Goal: Task Accomplishment & Management: Use online tool/utility

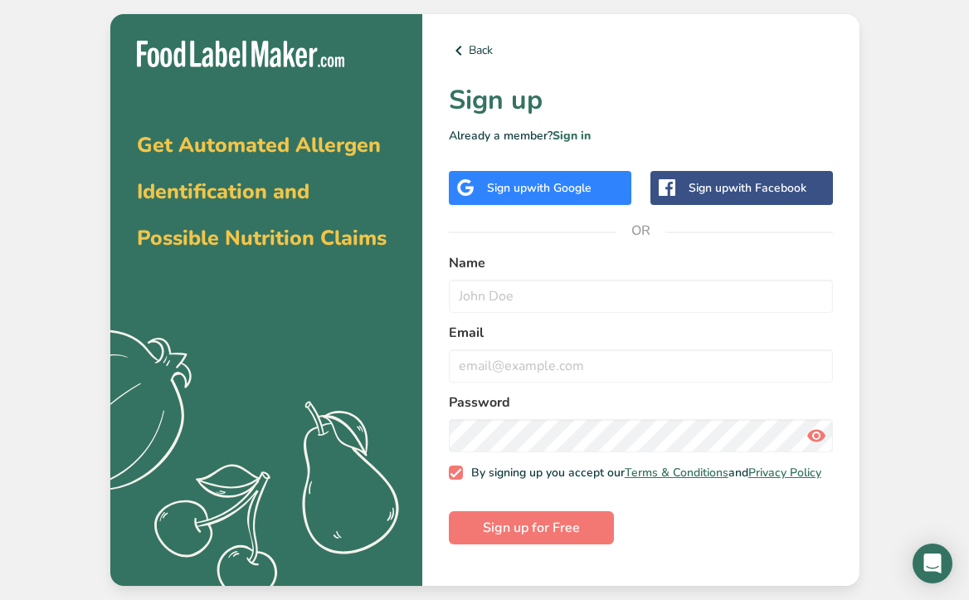
click at [507, 184] on div "Sign up with Google" at bounding box center [539, 187] width 105 height 17
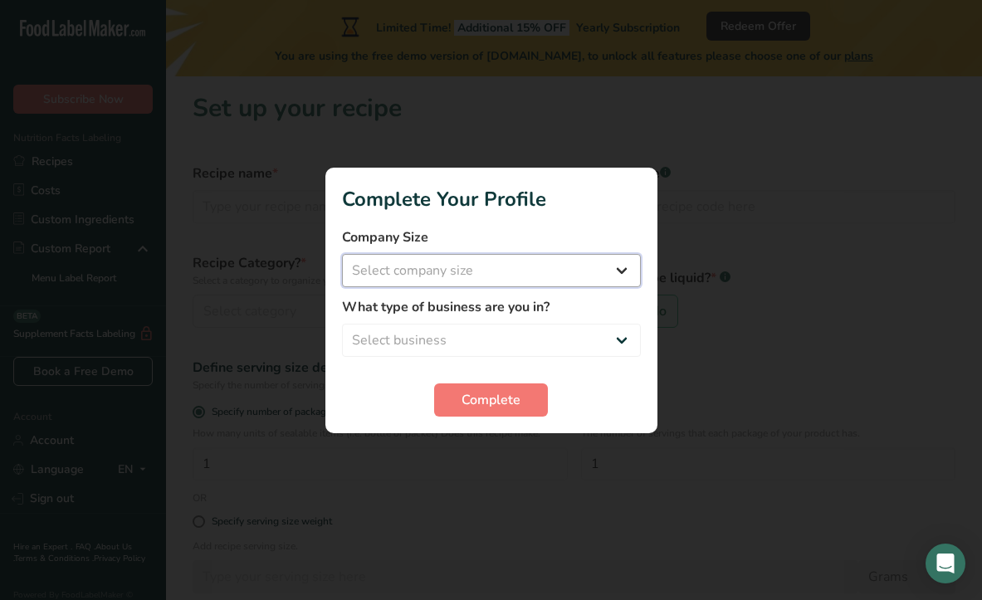
select select "1"
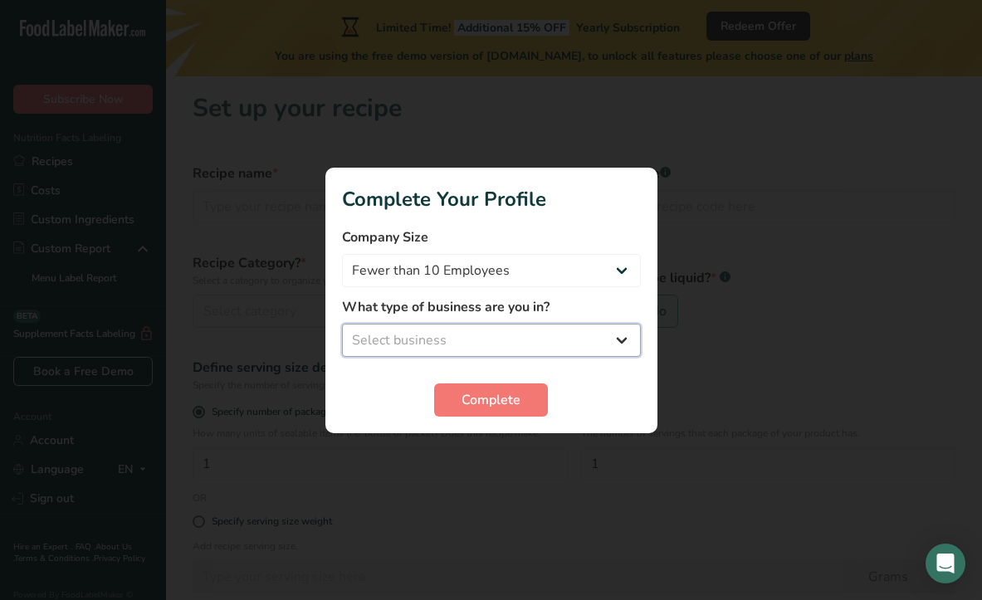
select select "1"
click at [450, 398] on button "Complete" at bounding box center [491, 399] width 114 height 33
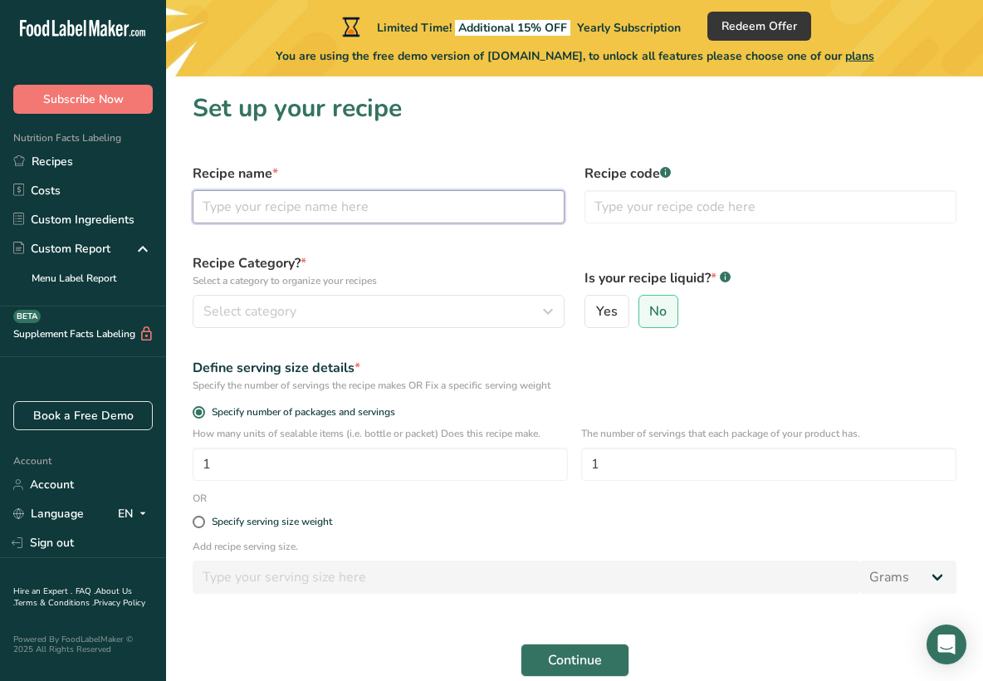
click at [246, 210] on input "text" at bounding box center [379, 206] width 372 height 33
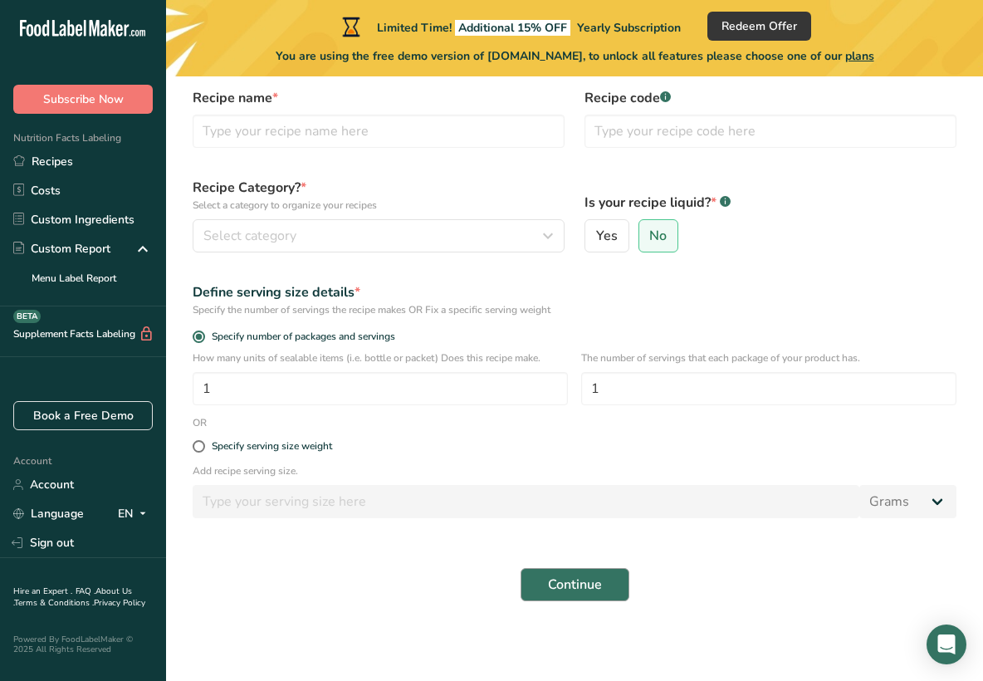
click at [534, 588] on button "Continue" at bounding box center [574, 584] width 109 height 33
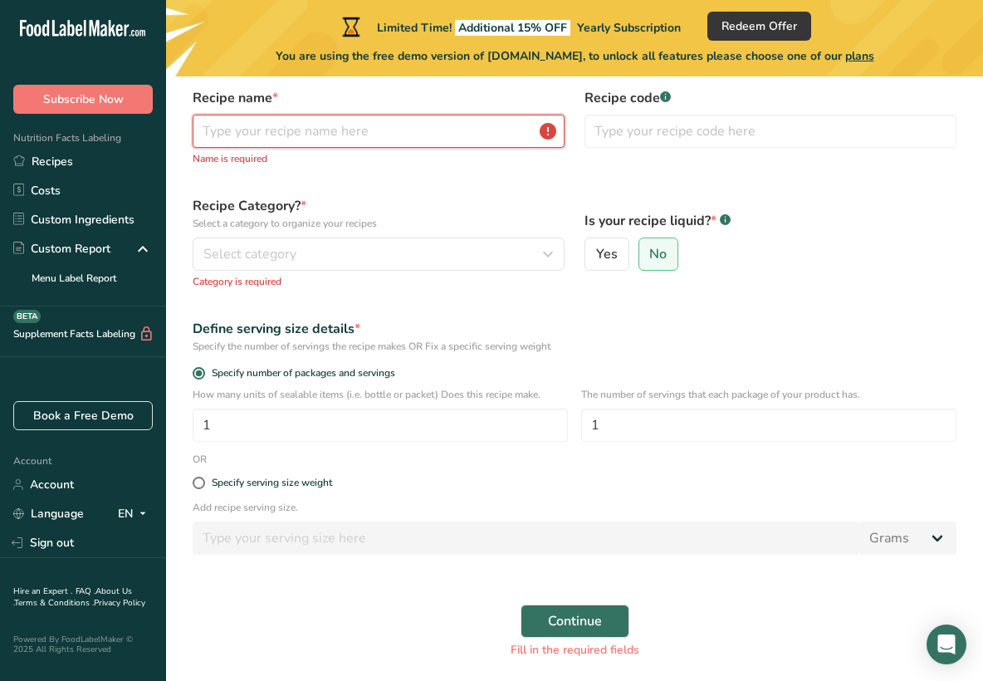
click at [451, 144] on input "text" at bounding box center [379, 131] width 372 height 33
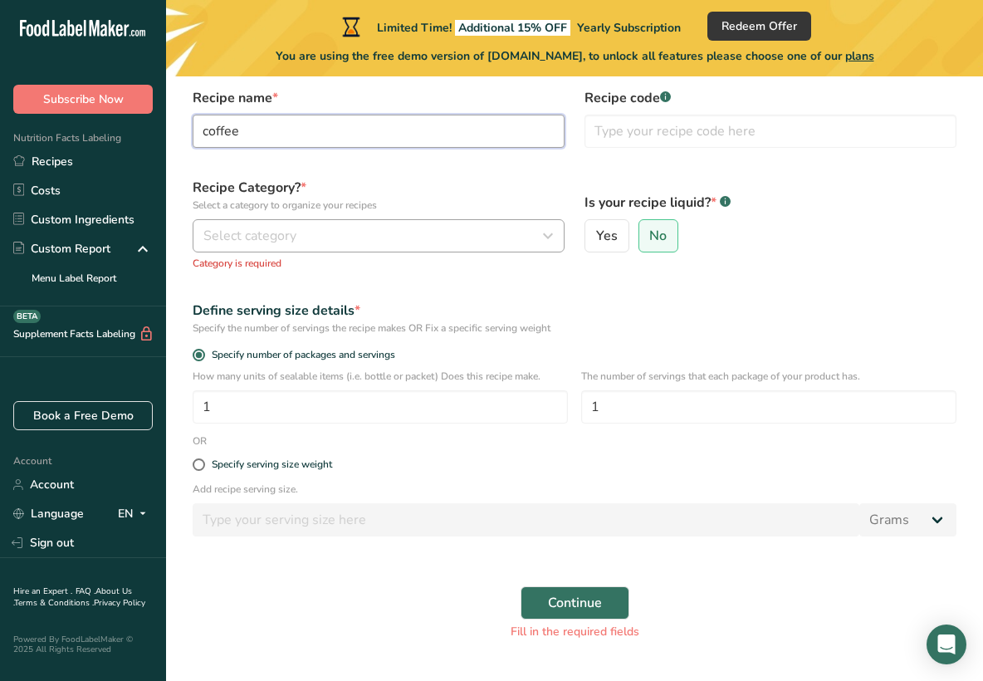
type input "coffee"
click at [422, 236] on div "Select category" at bounding box center [373, 236] width 340 height 20
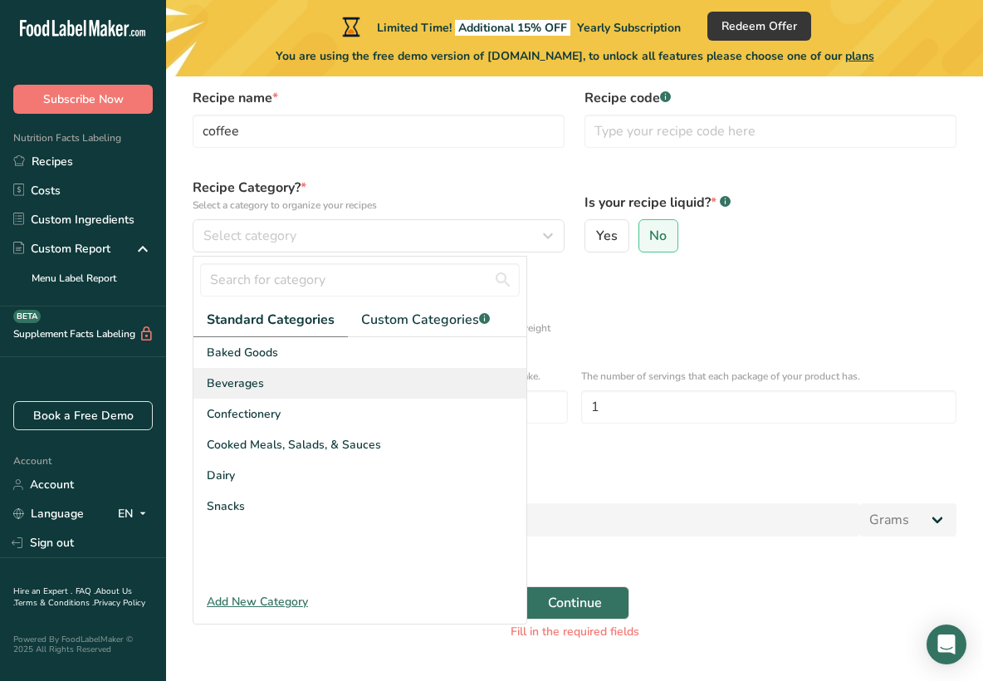
click at [335, 372] on div "Beverages" at bounding box center [359, 383] width 333 height 31
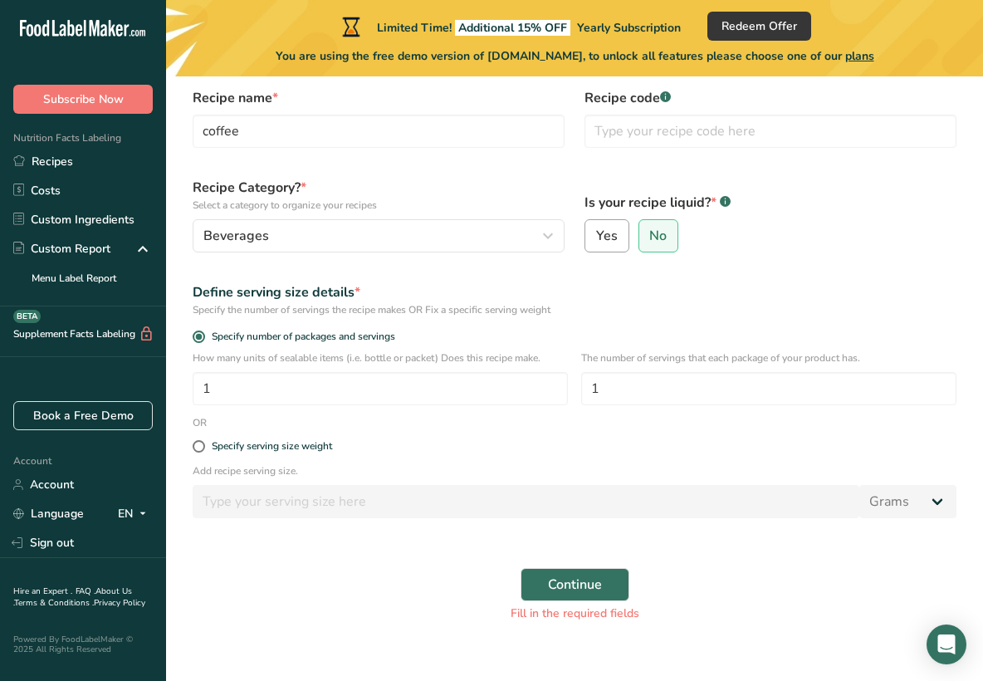
click at [619, 237] on label "Yes" at bounding box center [606, 235] width 45 height 33
click at [596, 237] on input "Yes" at bounding box center [590, 236] width 11 height 11
radio input "true"
radio input "false"
select select "22"
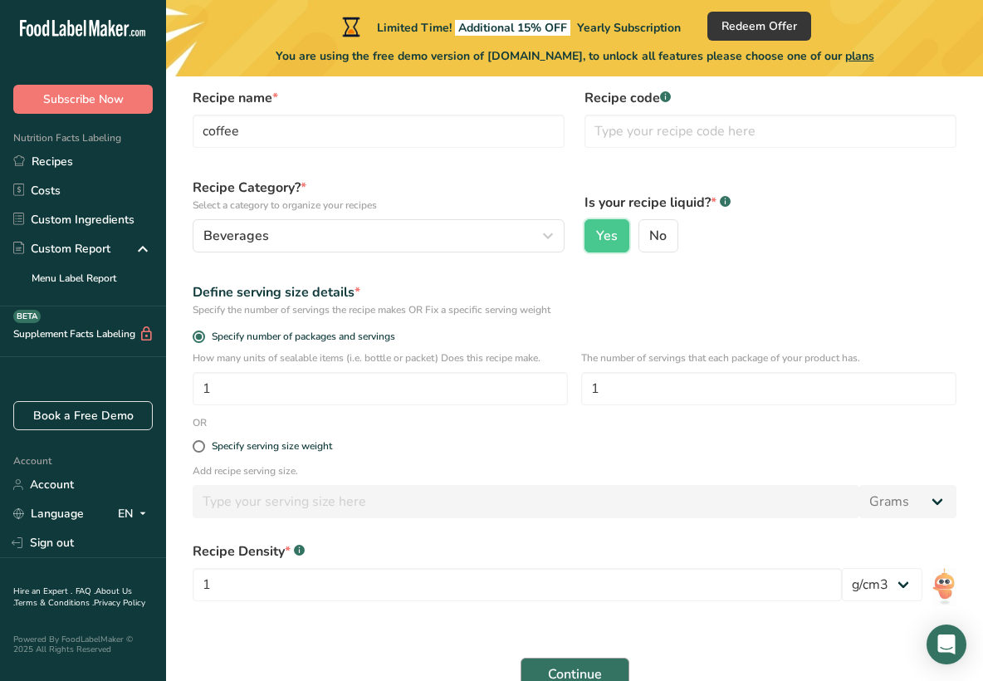
click at [625, 599] on button "Continue" at bounding box center [574, 673] width 109 height 33
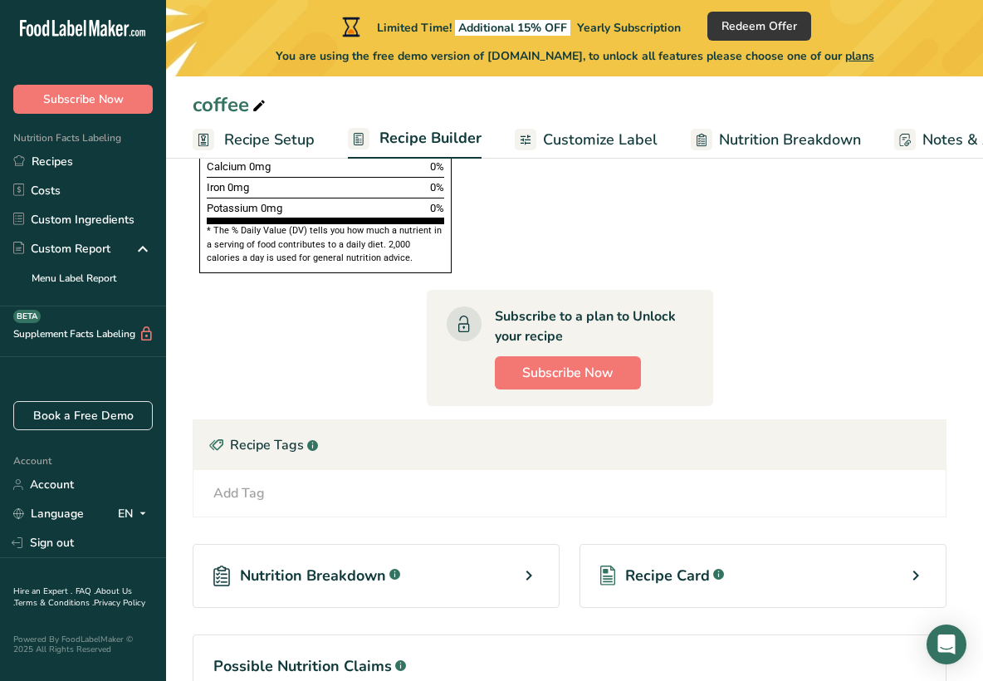
scroll to position [821, 0]
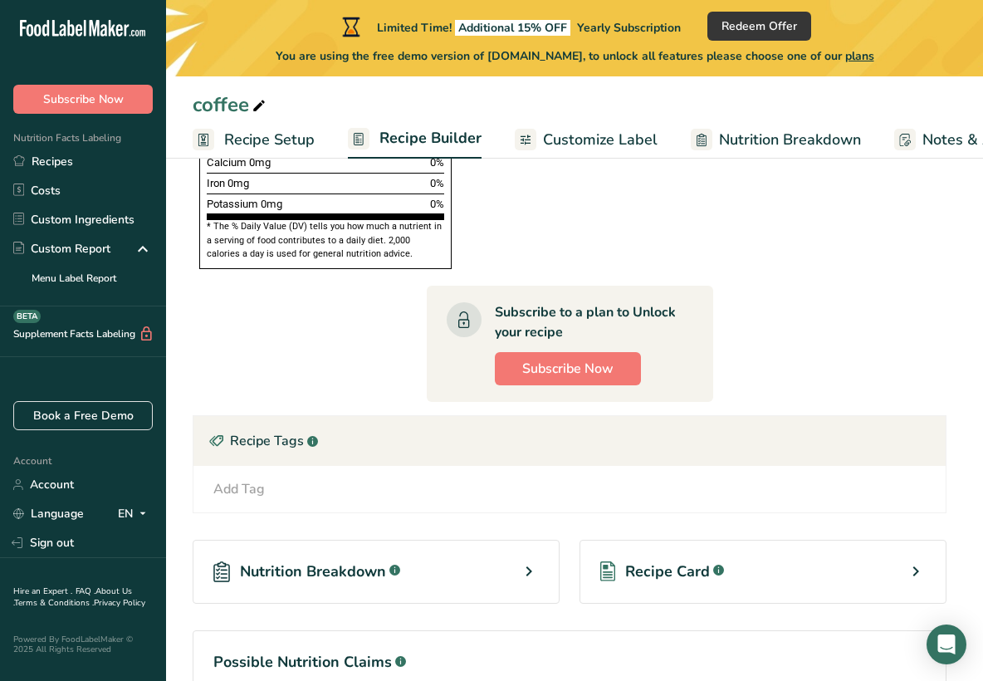
click at [441, 539] on div "Nutrition Breakdown .a-a{fill:#347362;}.b-a{fill:#fff;}" at bounding box center [376, 571] width 367 height 64
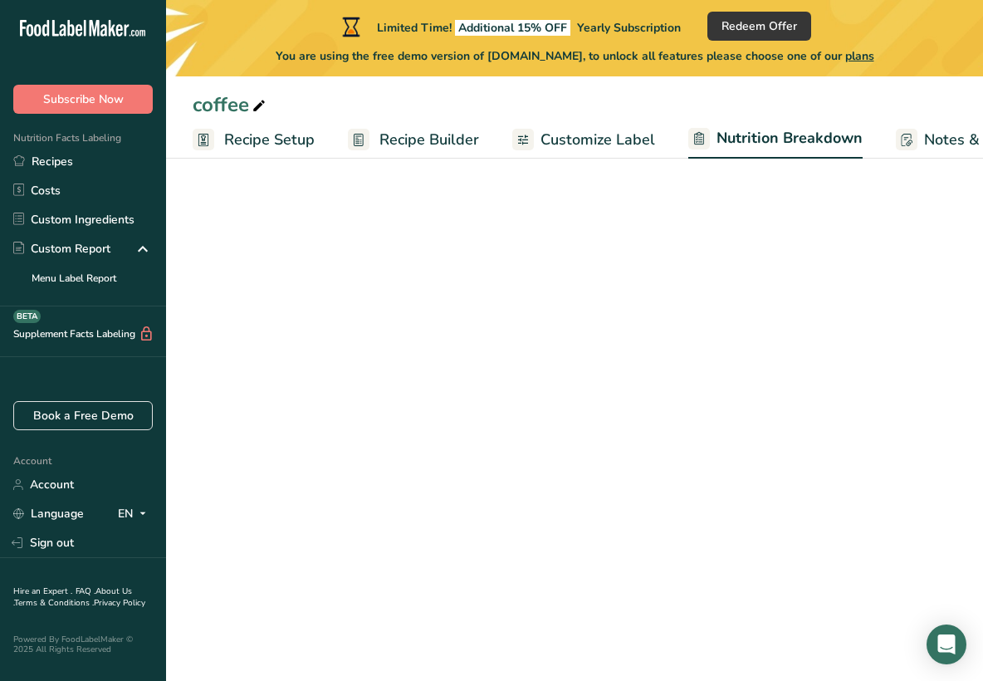
select select "Calories"
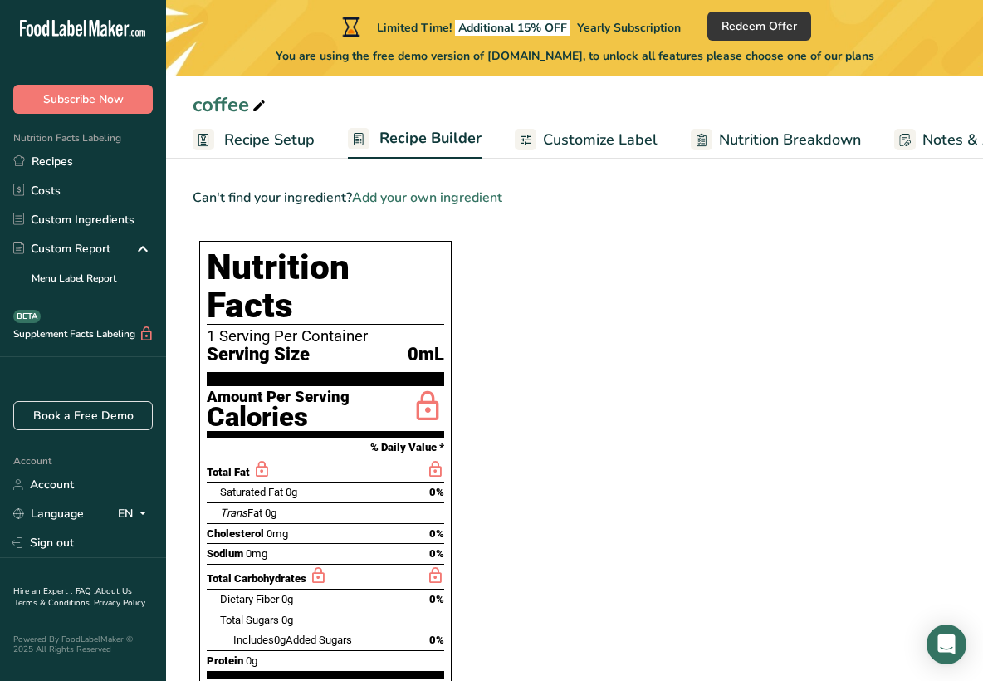
scroll to position [821, 0]
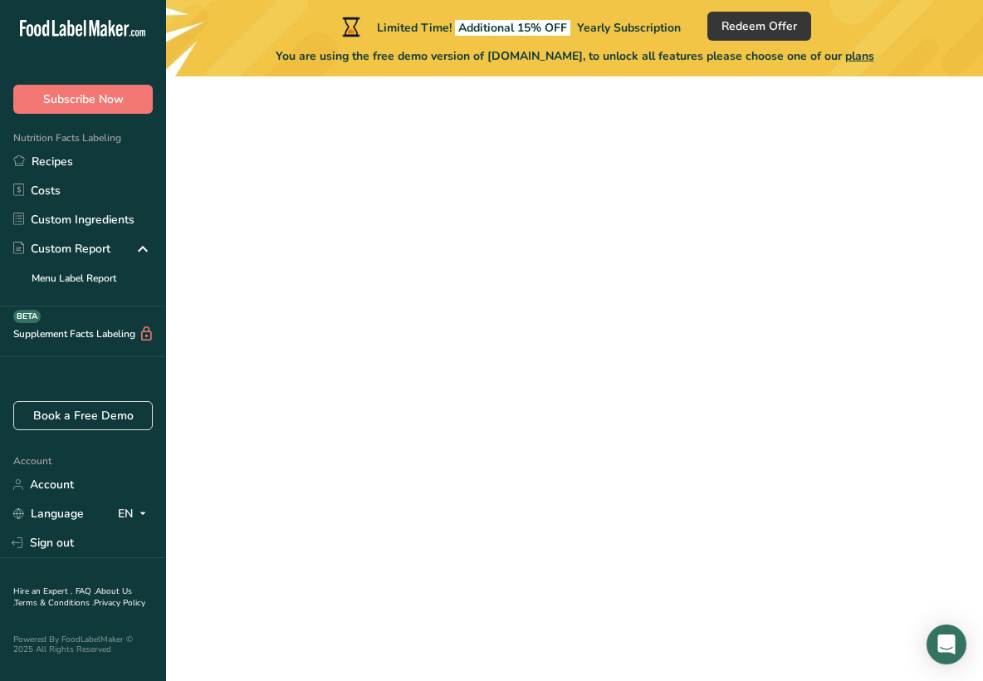
scroll to position [76, 0]
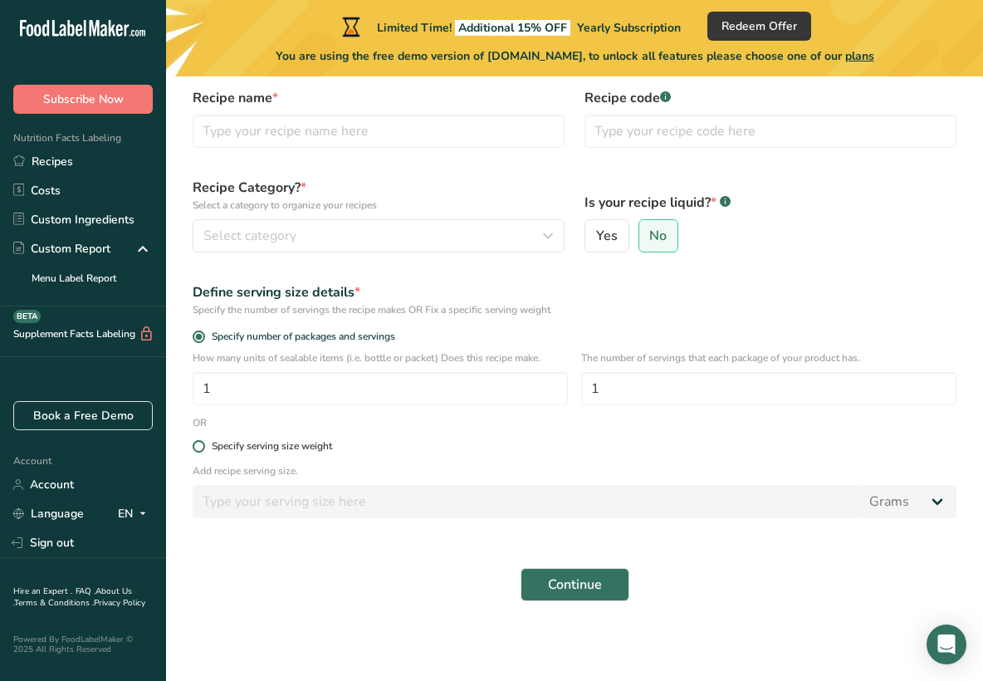
click at [196, 446] on span at bounding box center [199, 446] width 12 height 12
click at [196, 446] on input "Specify serving size weight" at bounding box center [198, 446] width 11 height 11
radio input "true"
radio input "false"
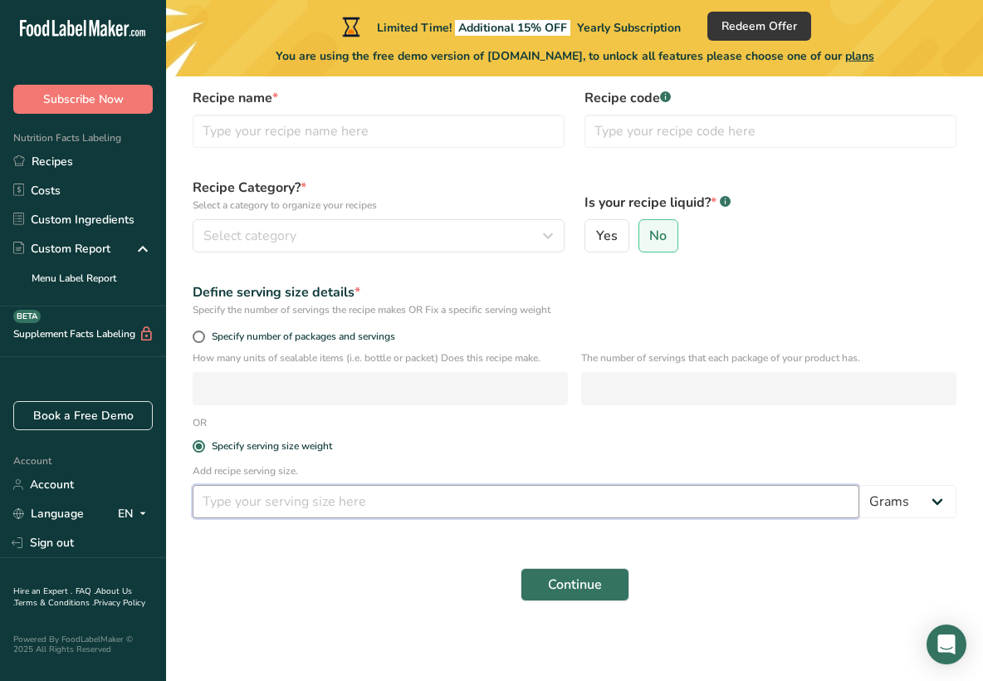
click at [244, 506] on input "number" at bounding box center [526, 501] width 666 height 33
type input "15"
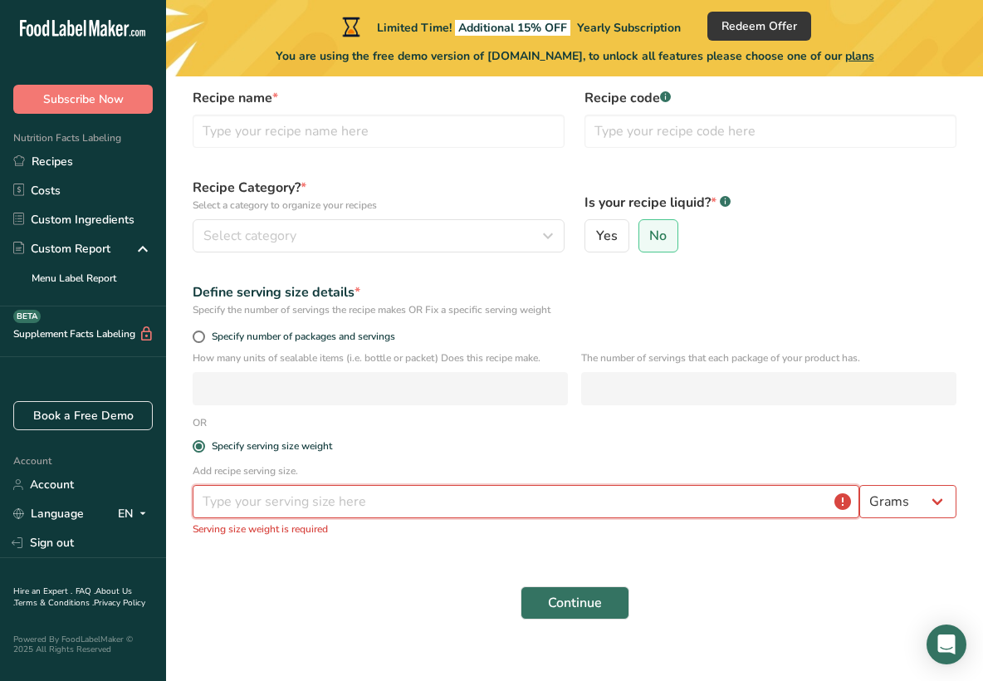
click at [509, 495] on input "number" at bounding box center [526, 501] width 666 height 33
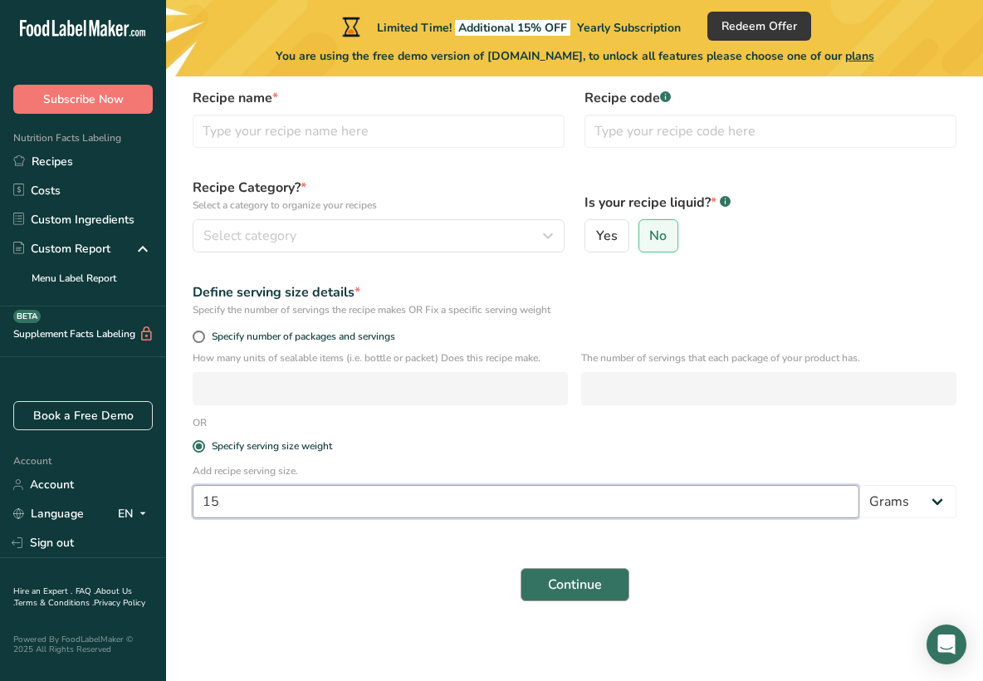
type input "15"
click at [531, 583] on button "Continue" at bounding box center [574, 584] width 109 height 33
